Goal: Transaction & Acquisition: Obtain resource

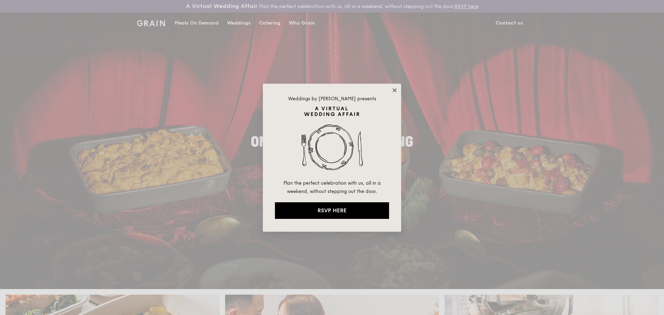
click at [217, 76] on icon at bounding box center [394, 90] width 6 height 6
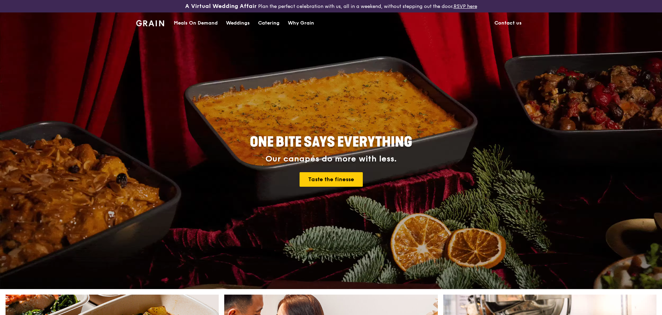
click at [217, 22] on div "Catering" at bounding box center [268, 23] width 21 height 21
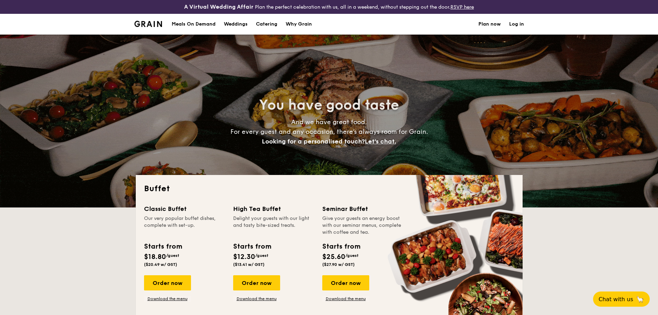
select select
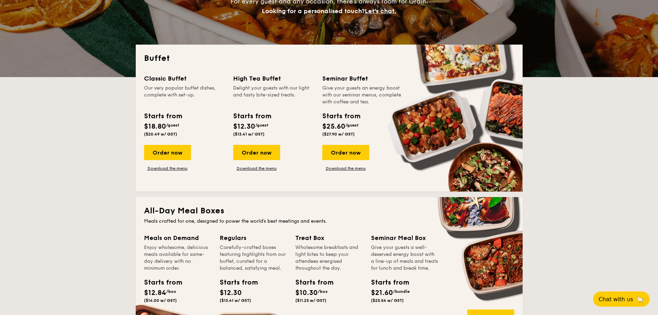
scroll to position [138, 0]
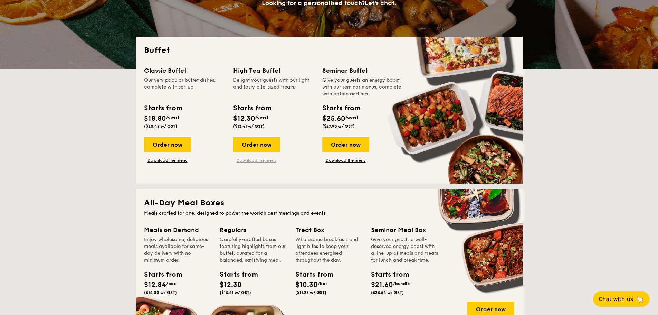
click at [245, 159] on link "Download the menu" at bounding box center [256, 161] width 47 height 6
